Goal: Task Accomplishment & Management: Use online tool/utility

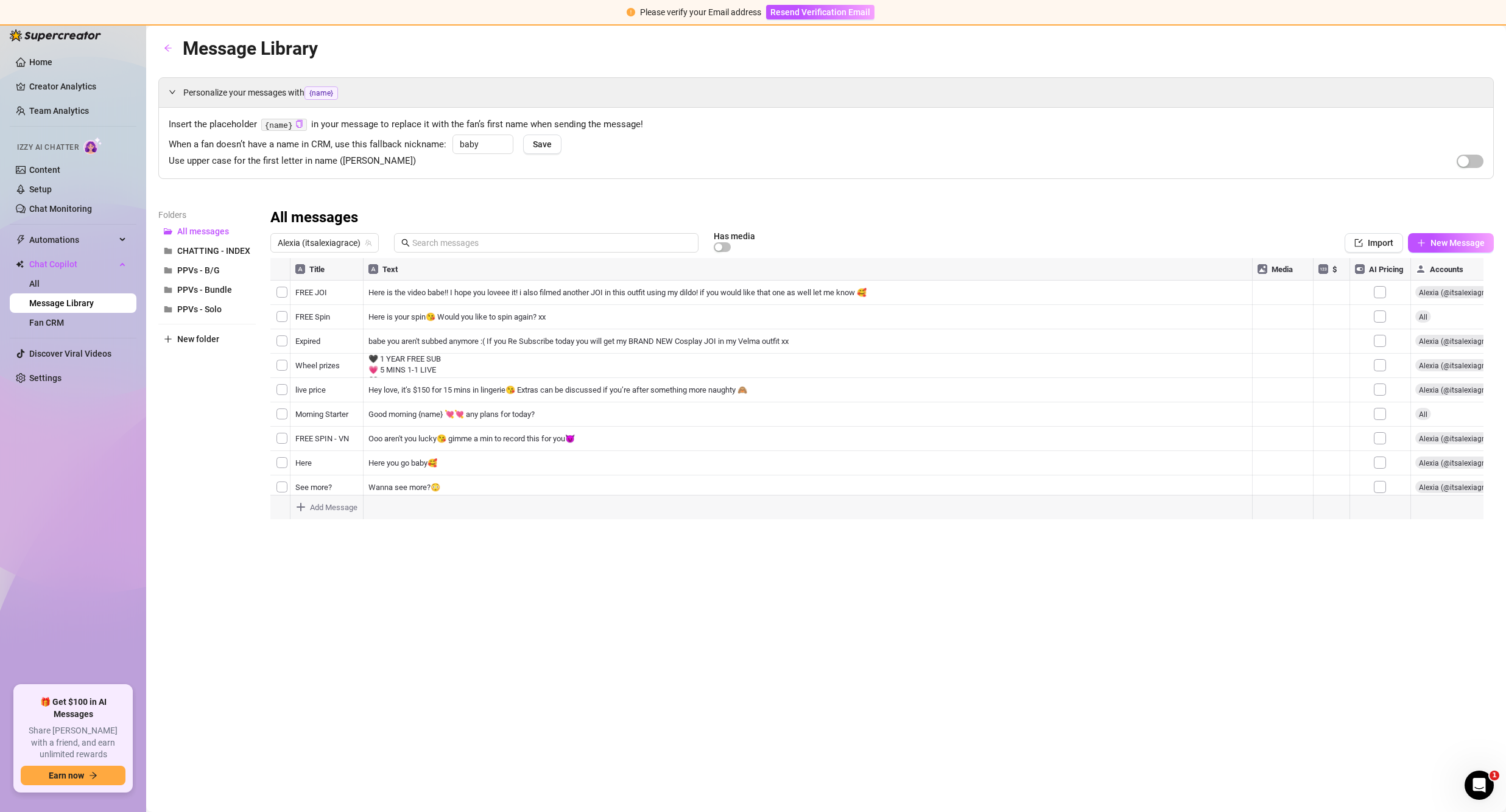
click at [623, 685] on div "Message Library Personalize your messages with {name} Insert the placeholder {n…" at bounding box center [826, 405] width 1335 height 741
click at [448, 246] on input "text" at bounding box center [551, 242] width 279 height 13
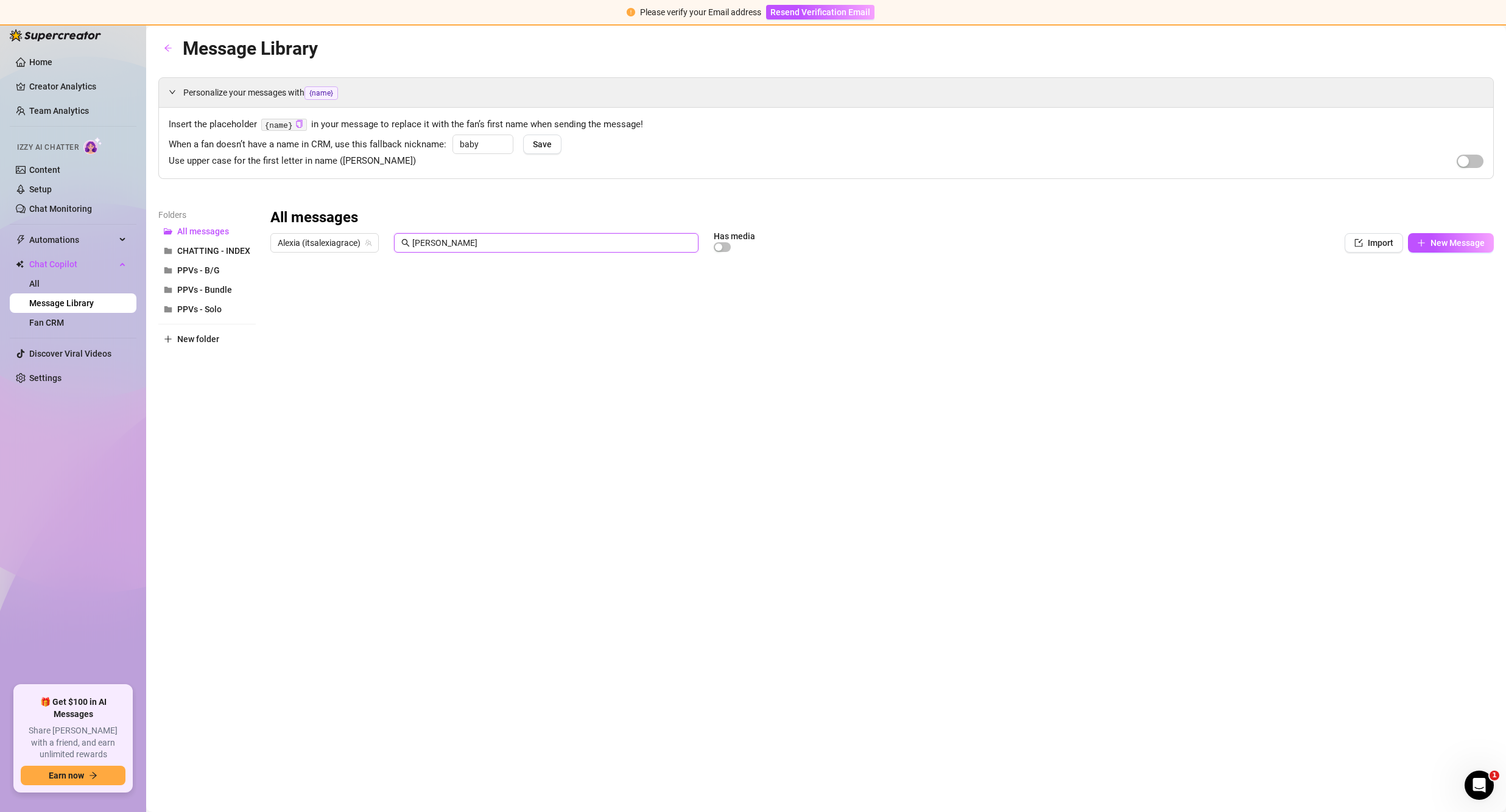
type input "[PERSON_NAME]"
click at [428, 315] on div at bounding box center [882, 393] width 1223 height 271
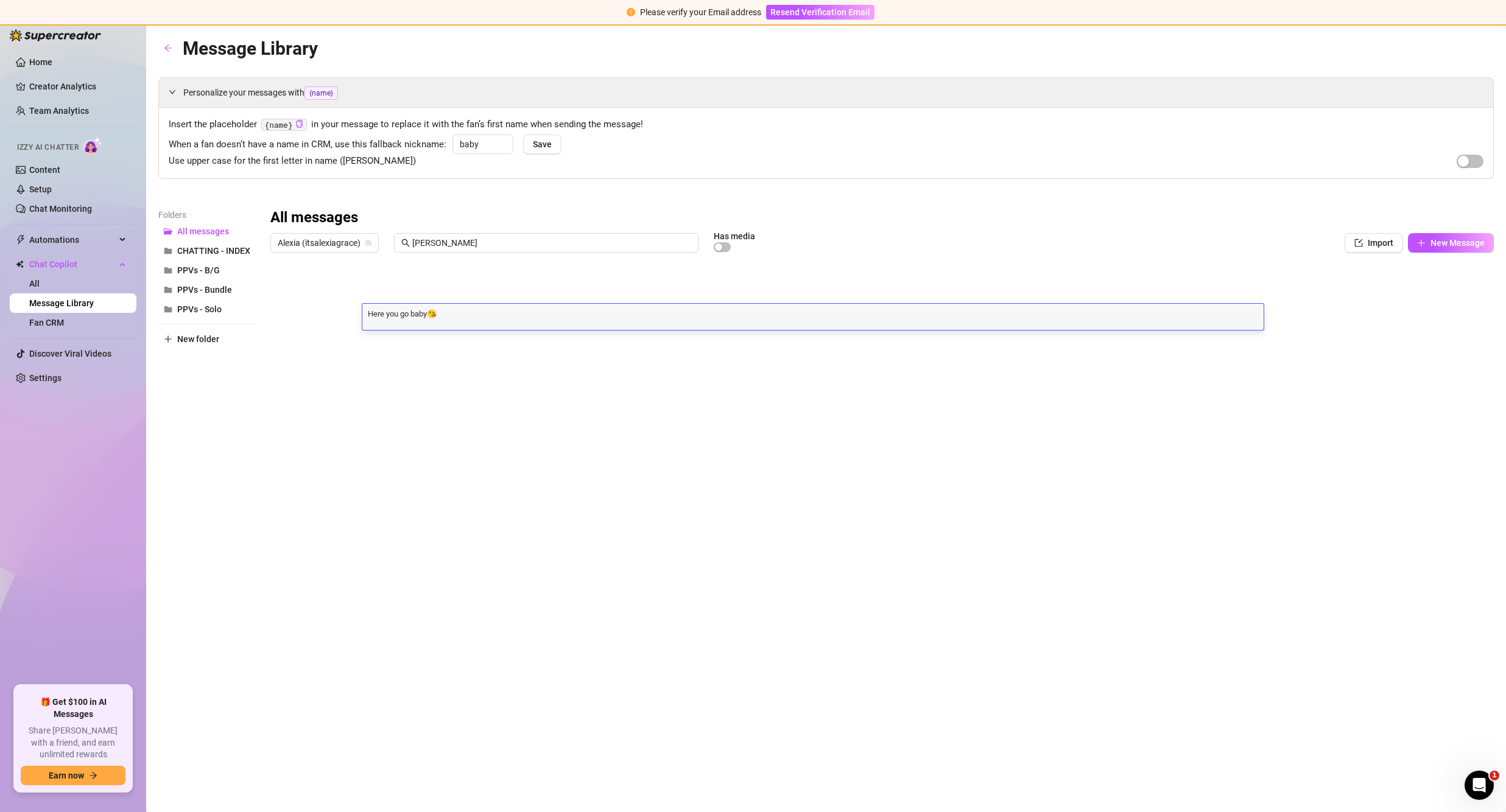
type textarea "Here is the video babe!! I hope you loveee it! i also filmed another JOI in thi…"
click at [709, 600] on div "Message Library Personalize your messages with {name} Insert the placeholder {n…" at bounding box center [826, 405] width 1335 height 741
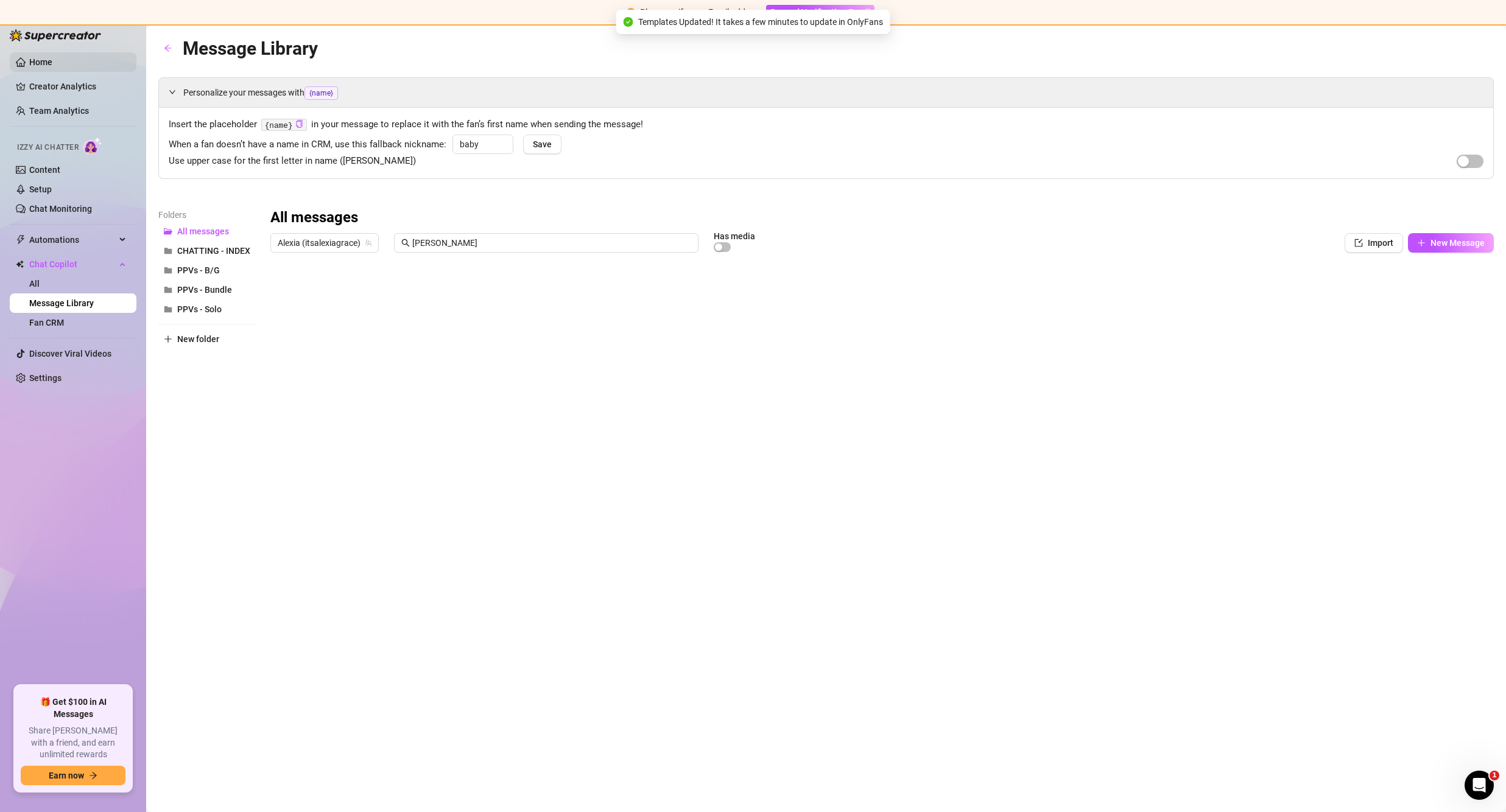
click at [52, 66] on link "Home" at bounding box center [41, 62] width 23 height 10
